Goal: Find specific page/section: Find specific page/section

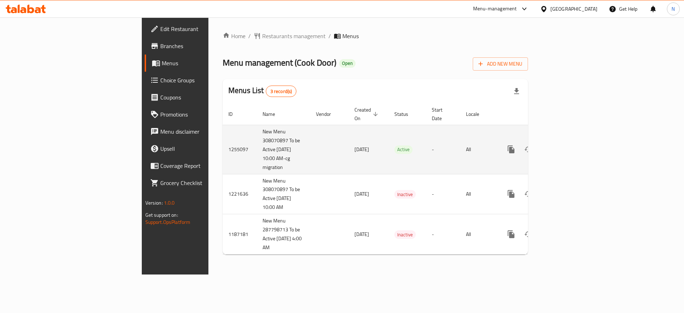
click at [567, 145] on icon "enhanced table" at bounding box center [563, 149] width 9 height 9
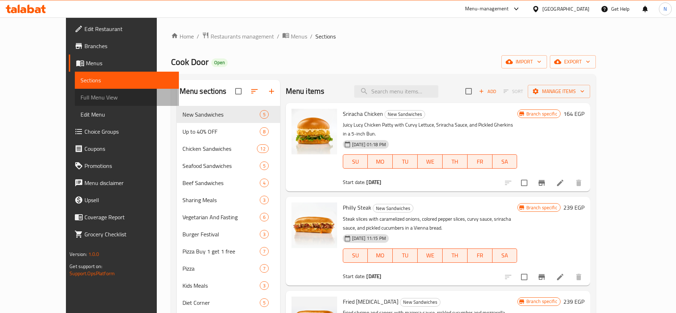
click at [81, 101] on span "Full Menu View" at bounding box center [127, 97] width 93 height 9
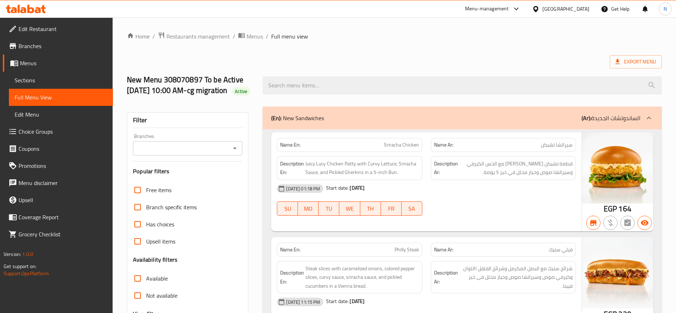
click at [202, 155] on div "Branches" at bounding box center [187, 148] width 109 height 14
click at [232, 153] on icon "Open" at bounding box center [235, 148] width 9 height 9
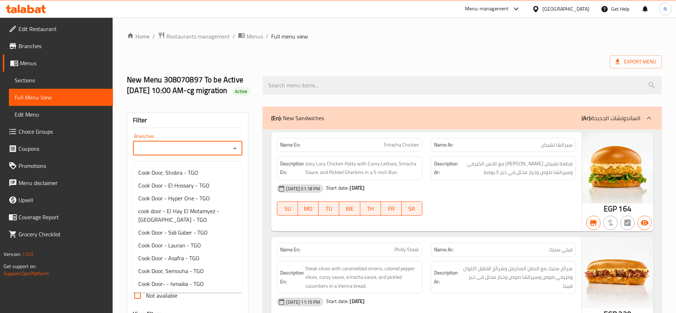
scroll to position [2032, 0]
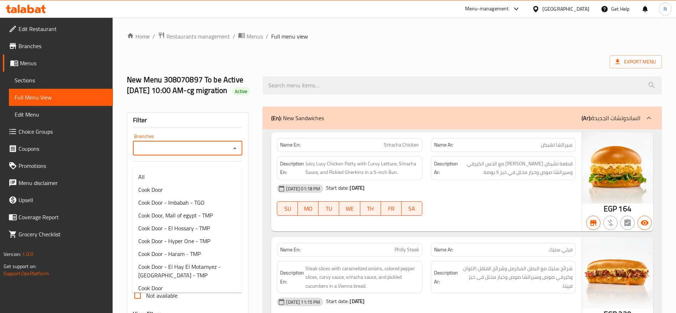
click at [158, 153] on input "Branches" at bounding box center [181, 148] width 93 height 10
paste input "Cook Door, North Coast Rosana - TMP"
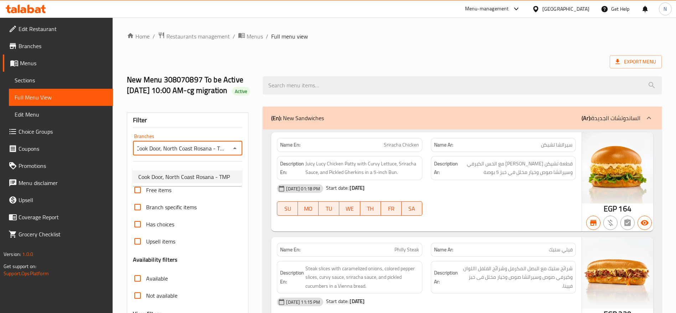
click at [188, 174] on span "Cook Door, North Coast Rosana - TMP" at bounding box center [184, 177] width 92 height 9
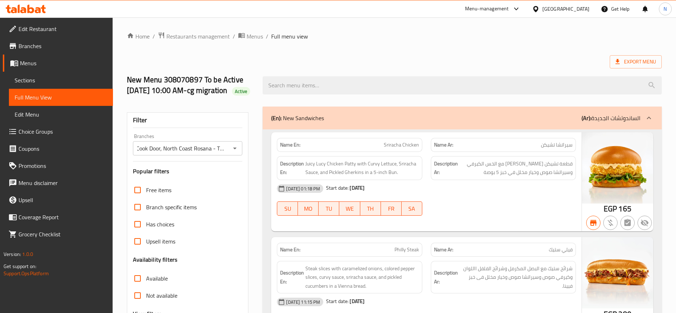
scroll to position [0, 0]
click at [484, 129] on div "(En): New Sandwiches (Ar): الساندوتشات الجديدة" at bounding box center [462, 118] width 399 height 23
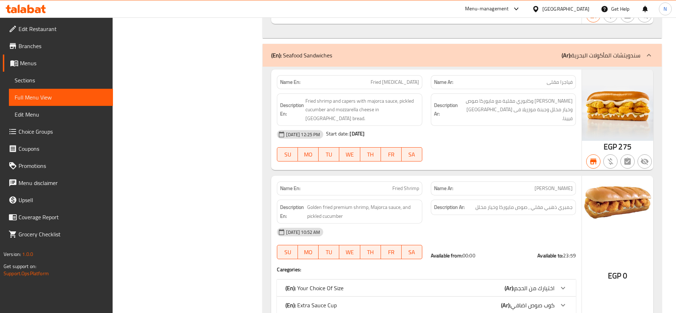
scroll to position [4014, 0]
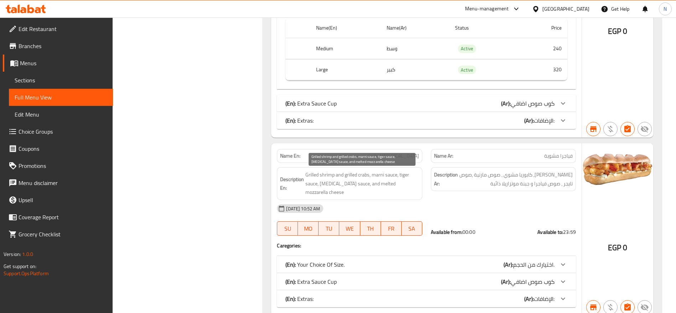
scroll to position [4247, 0]
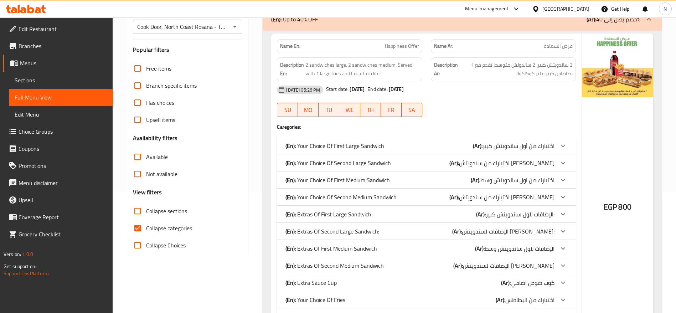
scroll to position [0, 0]
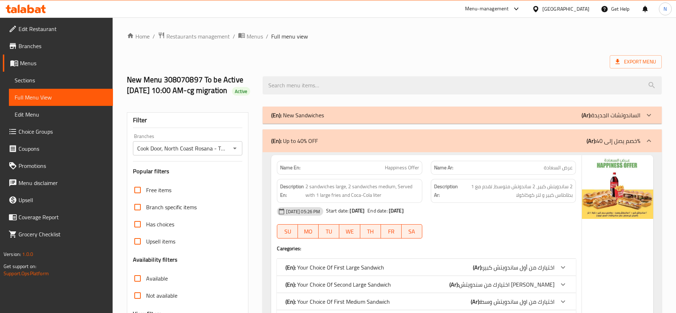
click at [218, 168] on div "Filter Branches Cook Door, [GEOGRAPHIC_DATA] Rosana - TMP Branches Popular filt…" at bounding box center [188, 243] width 122 height 263
click at [215, 153] on input "Cook Door, North Coast Rosana - TMP" at bounding box center [181, 148] width 93 height 10
click at [233, 153] on icon "Open" at bounding box center [235, 148] width 9 height 9
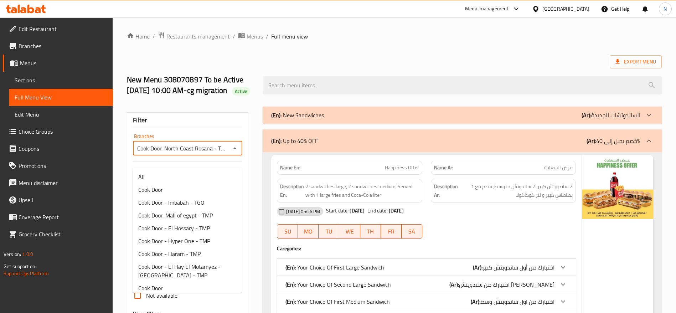
scroll to position [1201, 0]
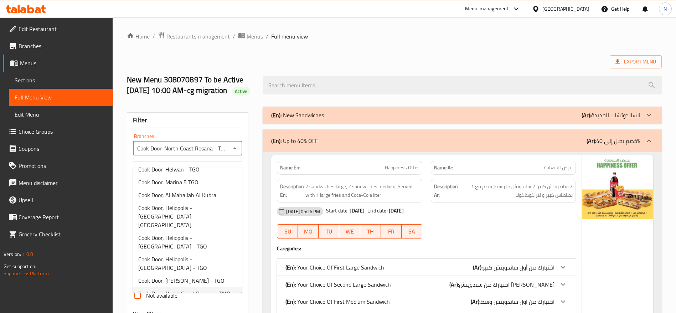
paste input "Hacienda Red"
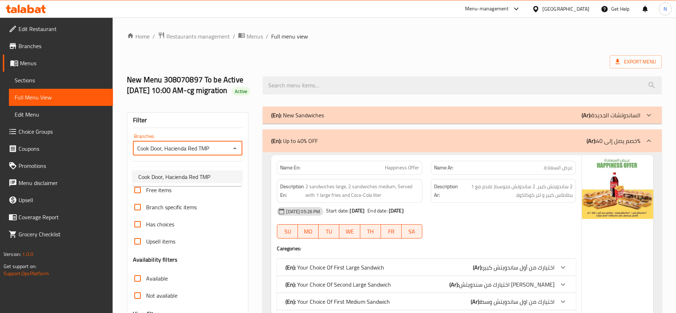
click at [201, 173] on span "Cook Door, Hacienda Red TMP" at bounding box center [174, 177] width 72 height 9
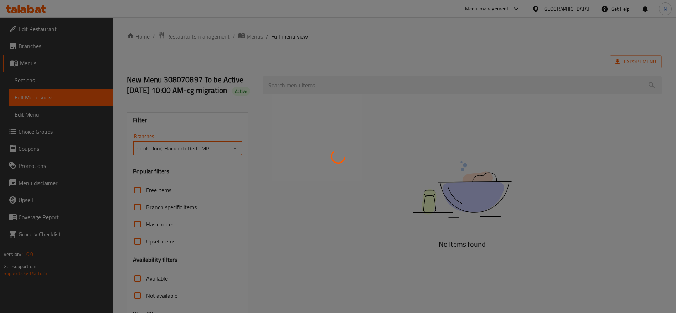
type input "Cook Door, Hacienda Red TMP"
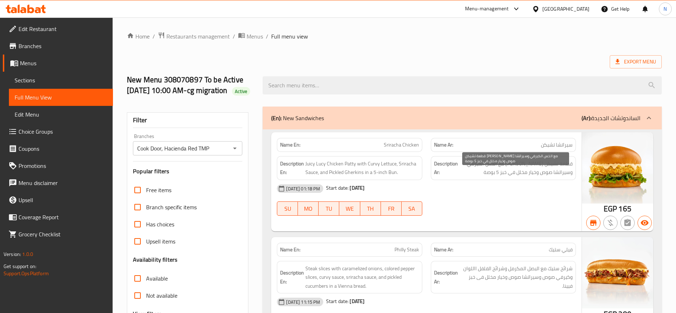
click at [481, 177] on span "قطعة تشيكن [PERSON_NAME] مع الخس الكيرفي وسيراتشا صوص وخيار مخلل في خبز 5 بوصة" at bounding box center [515, 167] width 113 height 17
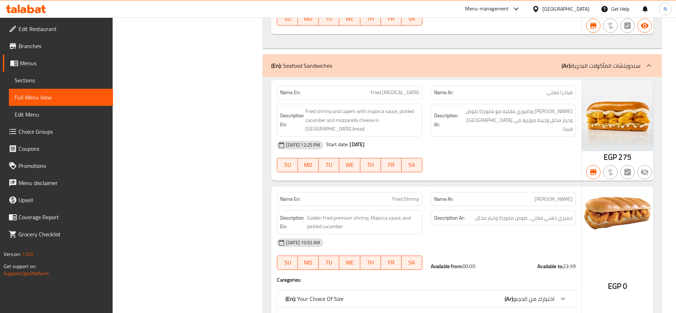
scroll to position [4488, 0]
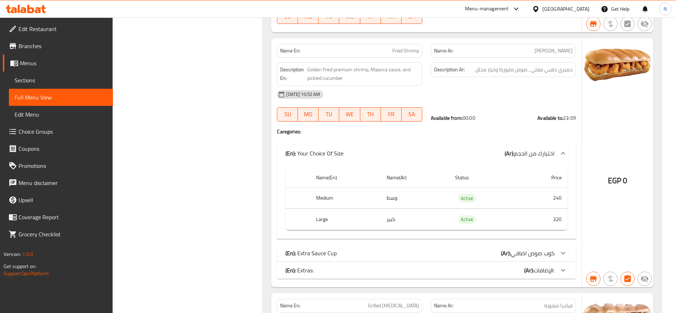
scroll to position [4649, 0]
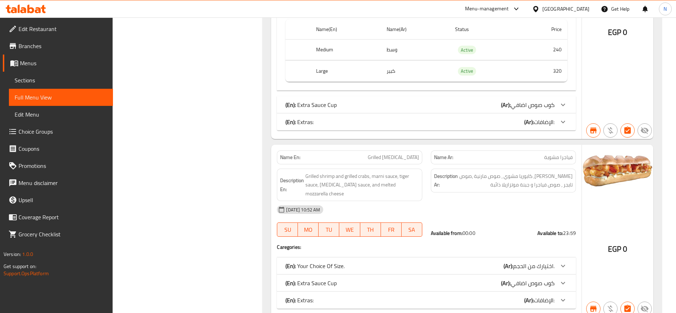
scroll to position [4756, 0]
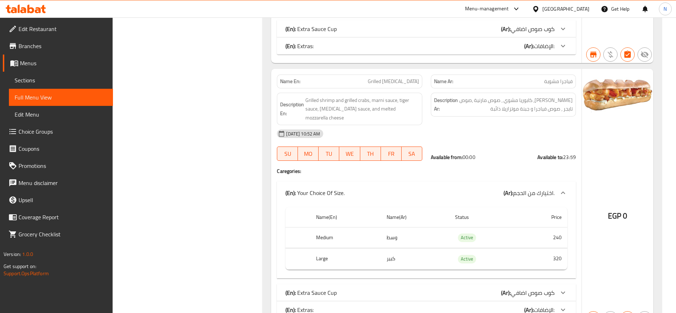
scroll to position [4809, 0]
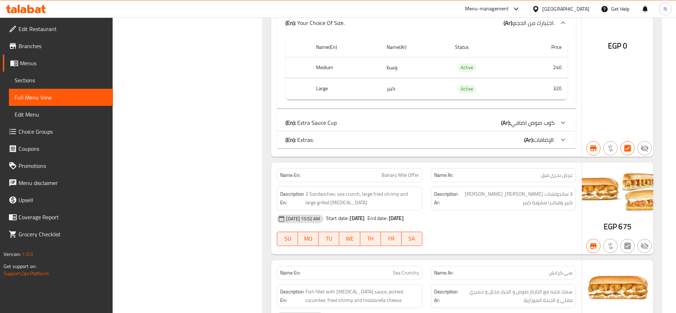
scroll to position [4940, 0]
